Goal: Transaction & Acquisition: Book appointment/travel/reservation

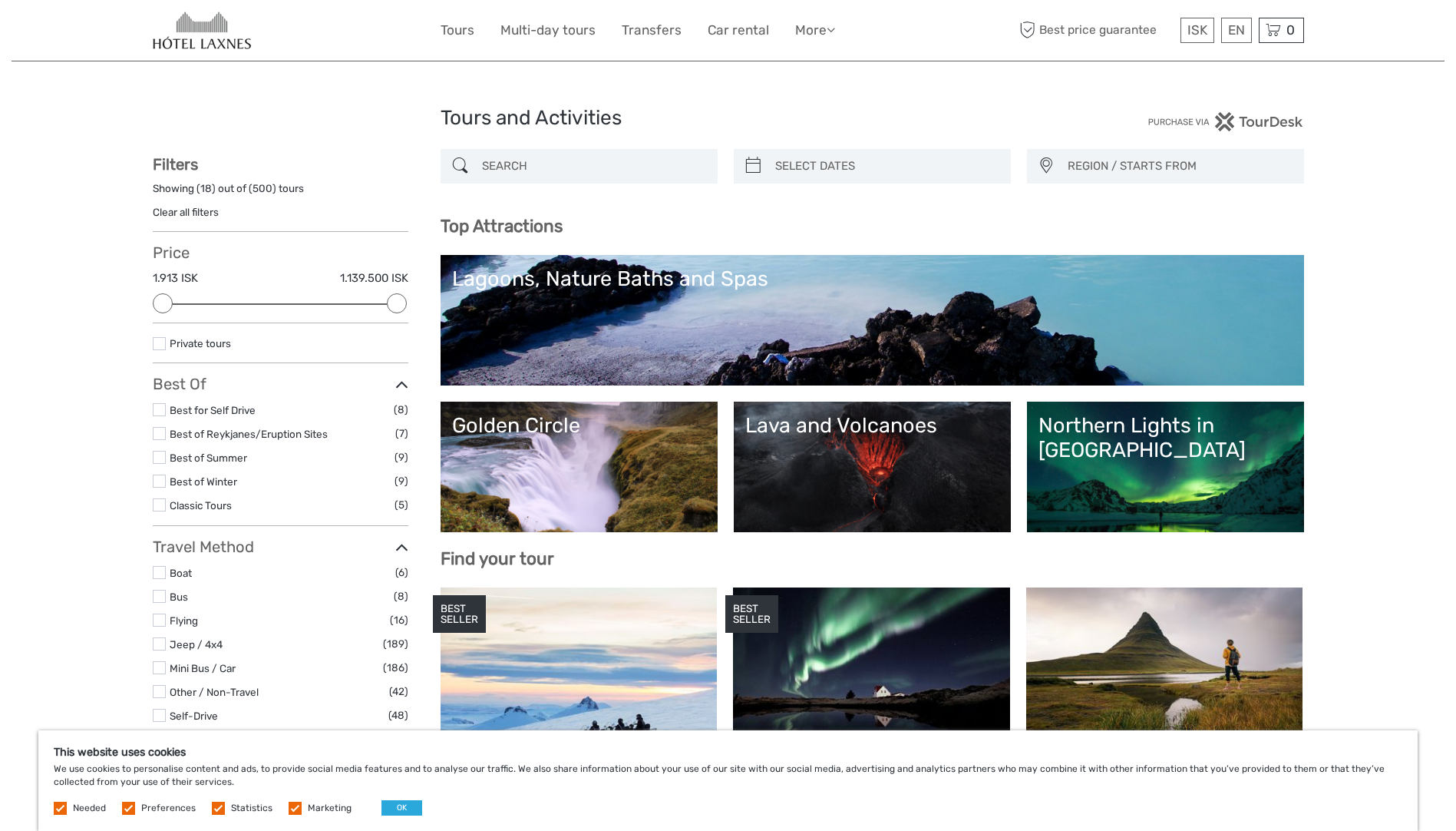
select select
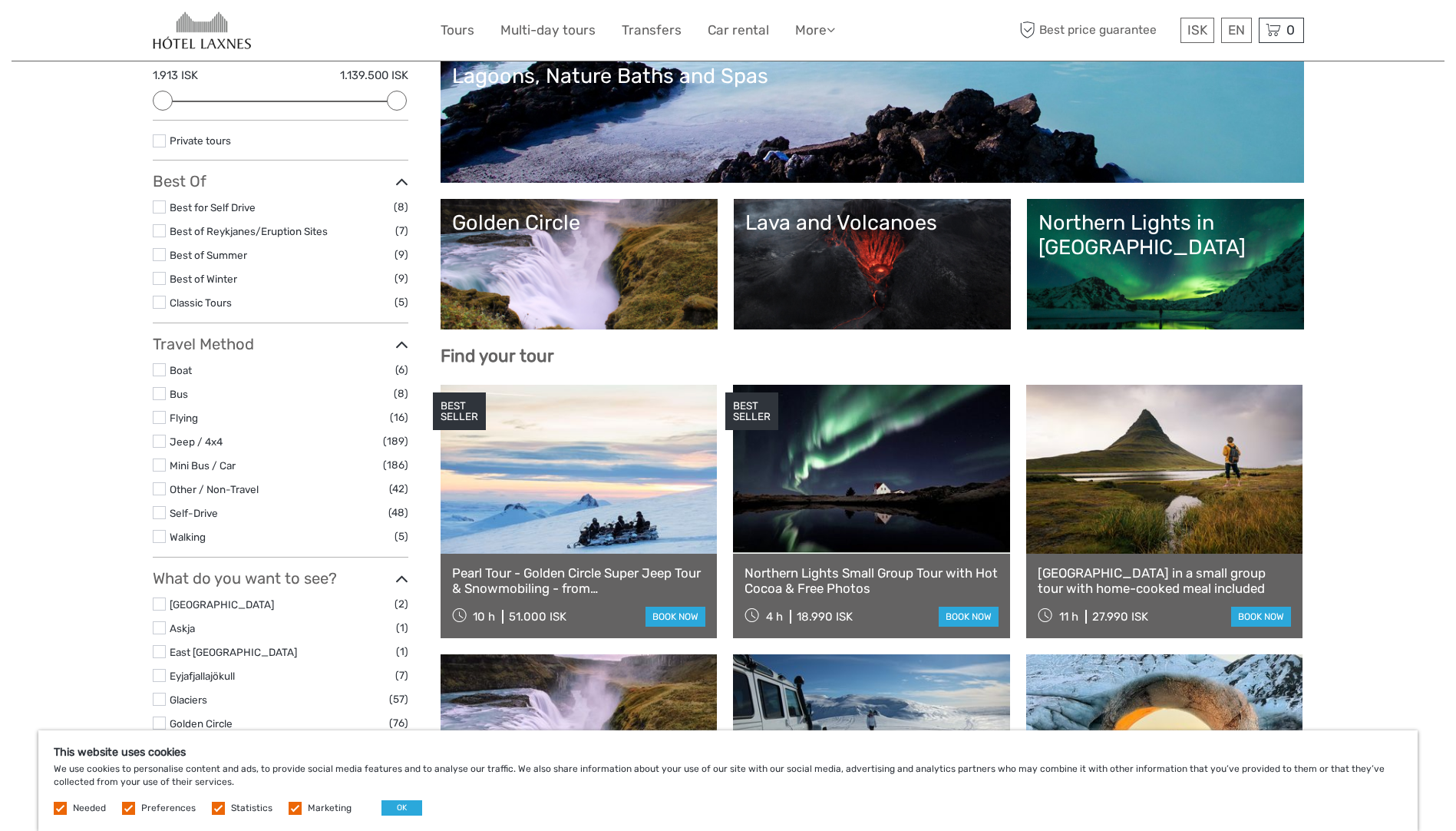
scroll to position [154, 0]
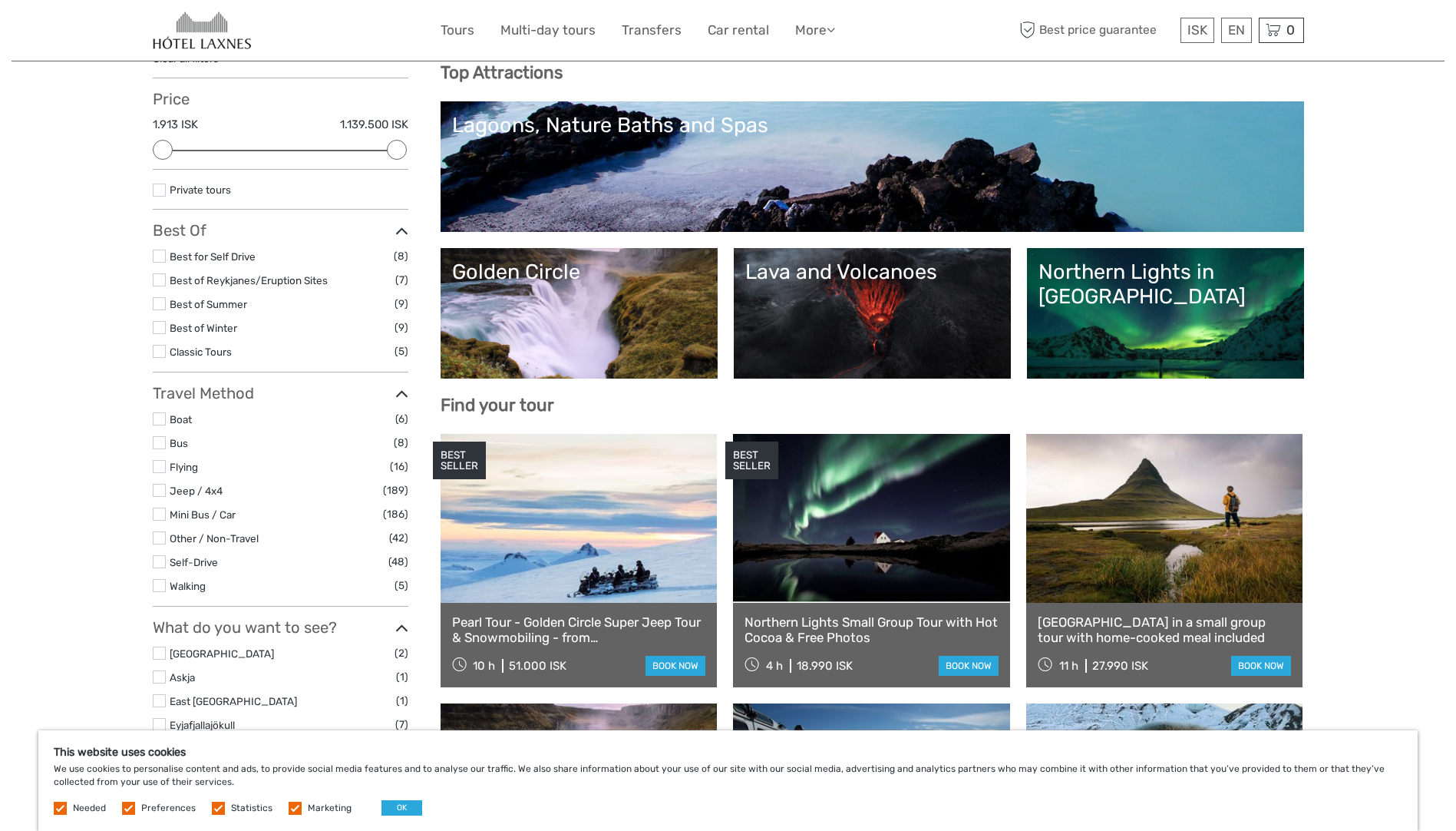
click at [887, 285] on link "Lava and Volcanoes" at bounding box center [873, 313] width 254 height 108
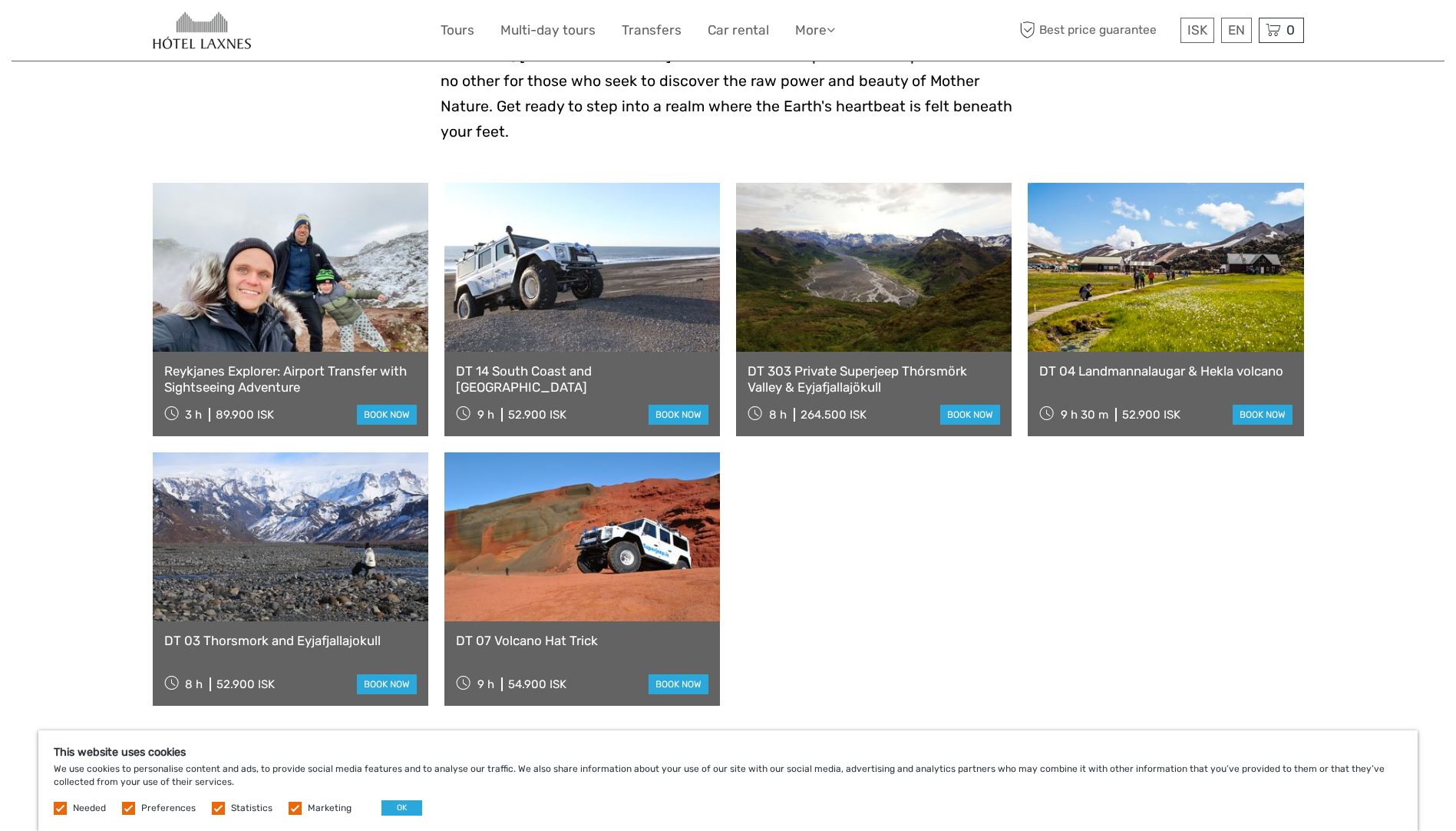
scroll to position [537, 0]
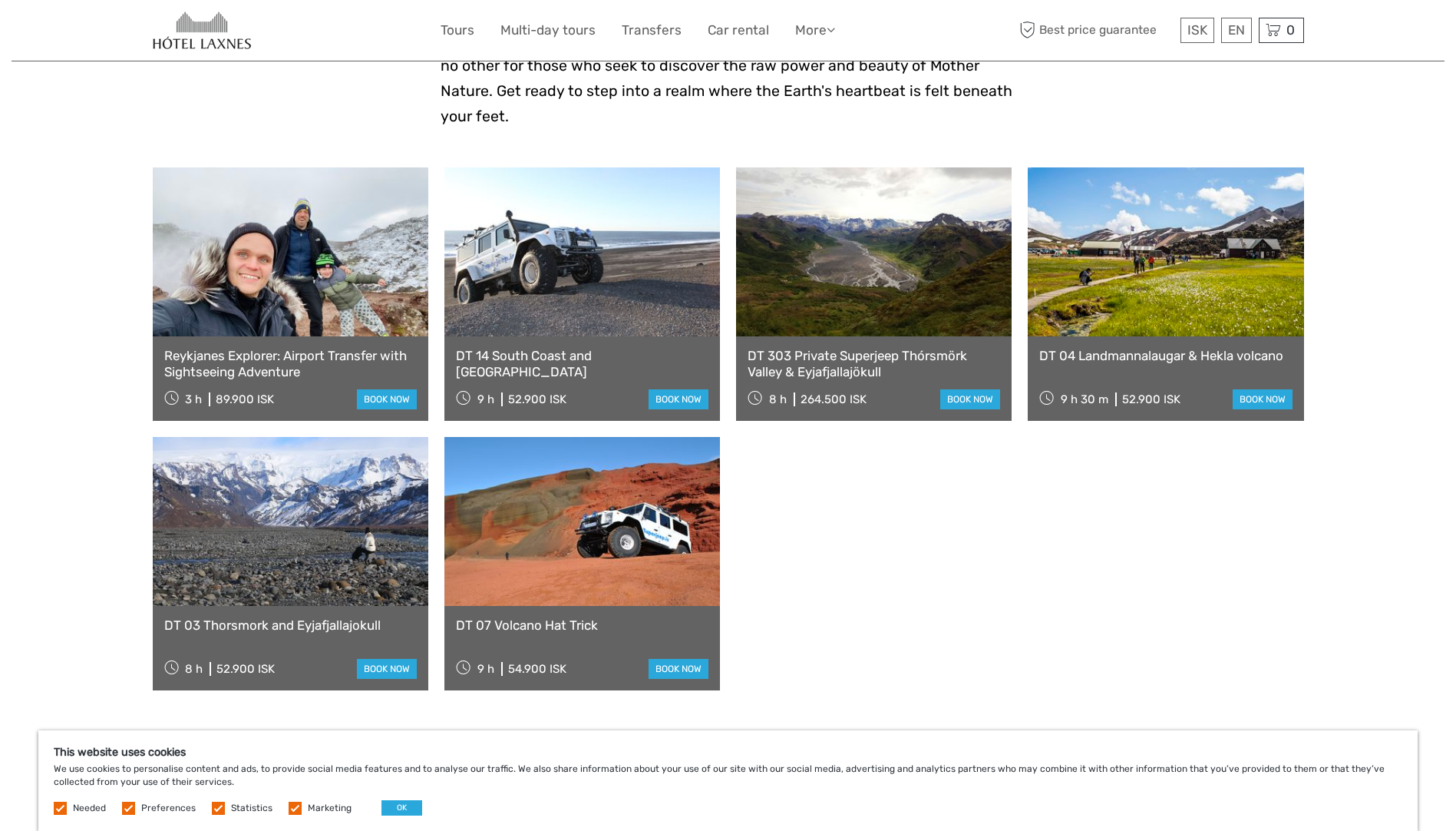
click at [534, 535] on link at bounding box center [582, 521] width 276 height 169
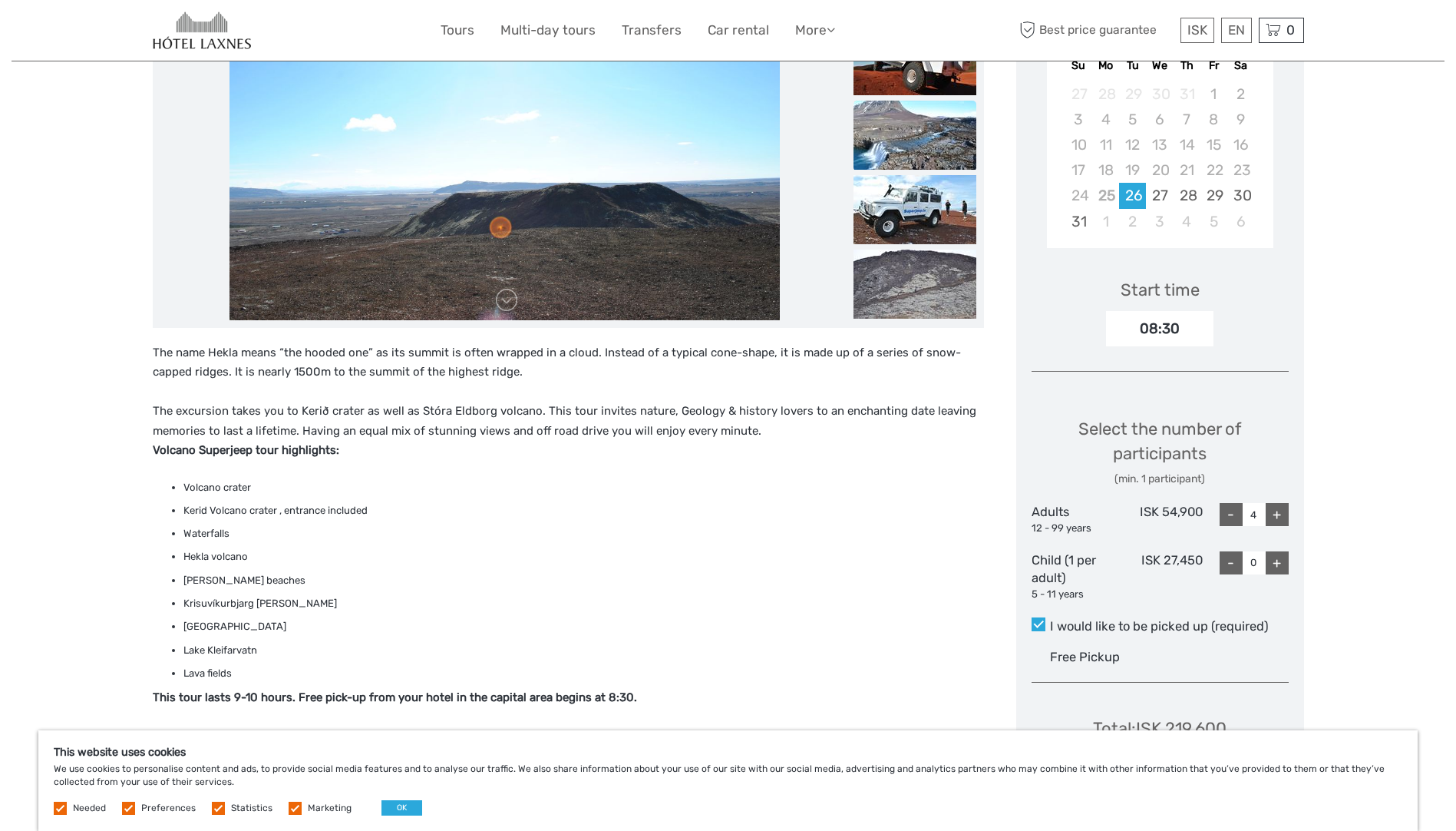
scroll to position [154, 0]
